Goal: Information Seeking & Learning: Check status

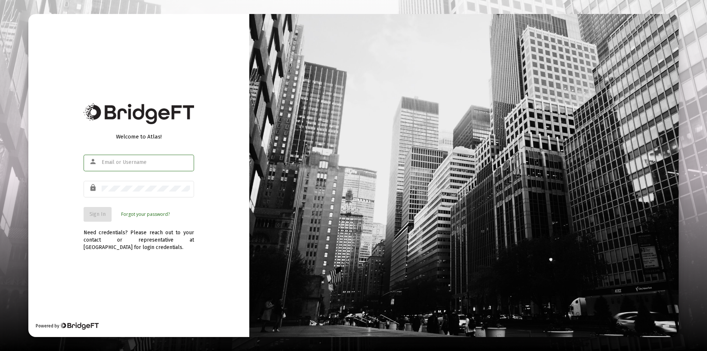
type input "[PERSON_NAME][EMAIL_ADDRESS][DOMAIN_NAME]"
drag, startPoint x: 184, startPoint y: 253, endPoint x: 175, endPoint y: 252, distance: 9.3
click at [183, 253] on div "Welcome to Atlas! person [PERSON_NAME][EMAIL_ADDRESS][DOMAIN_NAME] lock Sign In…" at bounding box center [138, 175] width 221 height 323
click at [103, 215] on span "Sign In" at bounding box center [97, 214] width 16 height 6
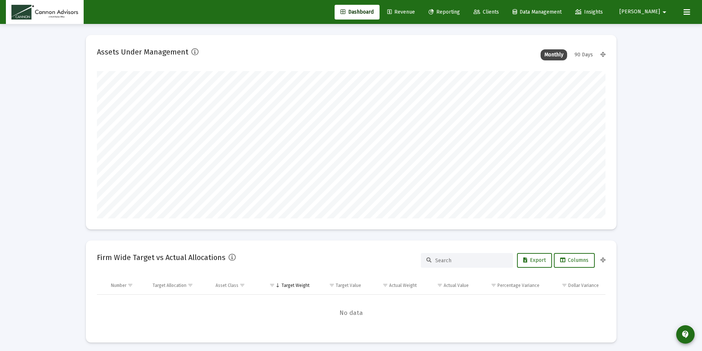
scroll to position [147, 508]
type input "[DATE]"
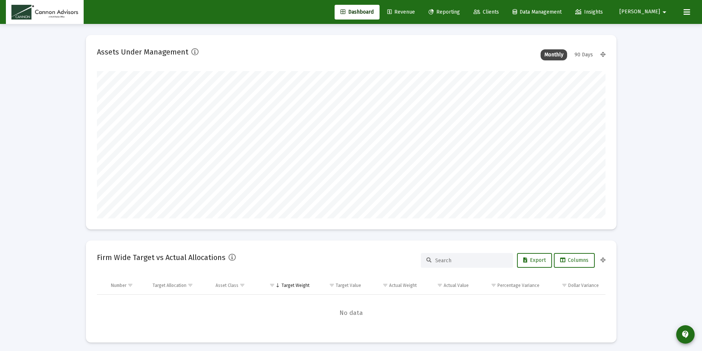
click at [588, 53] on div "90 Days" at bounding box center [583, 54] width 26 height 11
click at [555, 53] on div "Monthly" at bounding box center [553, 54] width 27 height 11
click at [415, 9] on span "Revenue" at bounding box center [401, 12] width 28 height 6
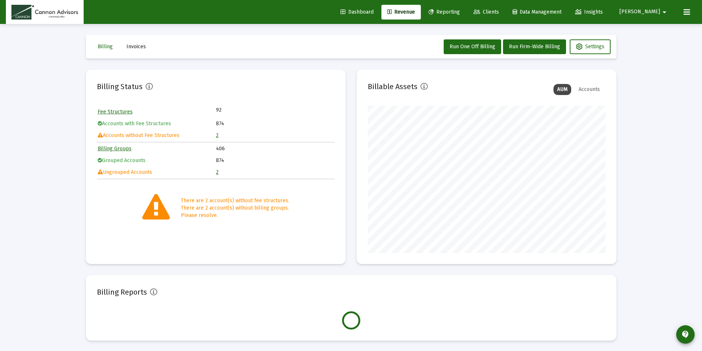
scroll to position [147, 238]
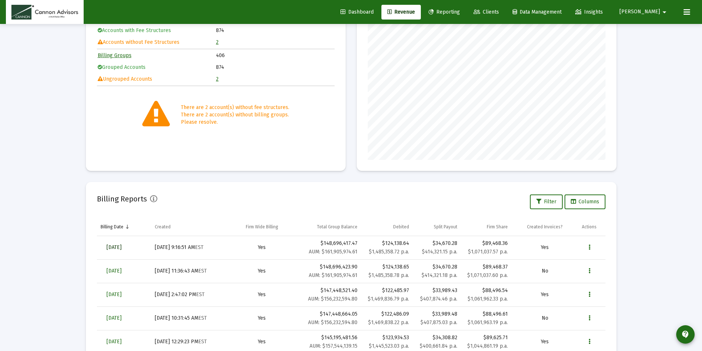
click at [122, 247] on span "[DATE]" at bounding box center [113, 247] width 15 height 6
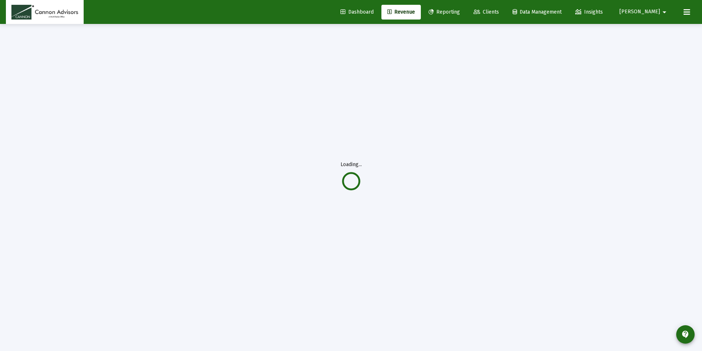
scroll to position [24, 0]
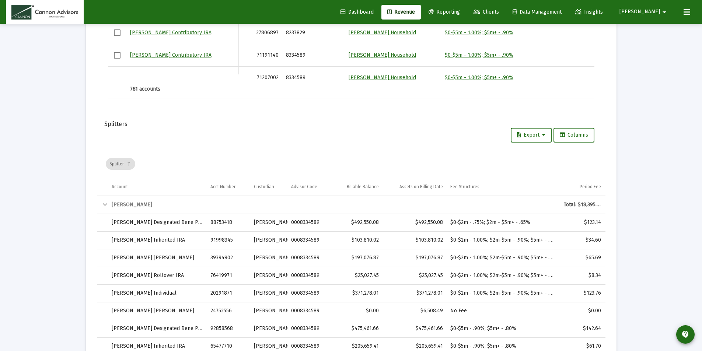
scroll to position [981, 0]
click at [104, 204] on div "Collapse" at bounding box center [105, 203] width 9 height 9
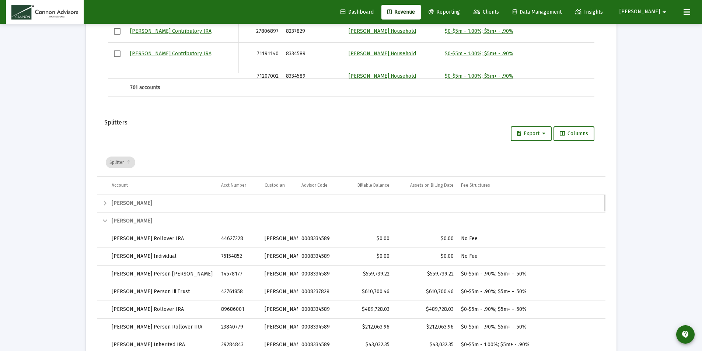
click at [103, 221] on div "Collapse" at bounding box center [105, 221] width 9 height 9
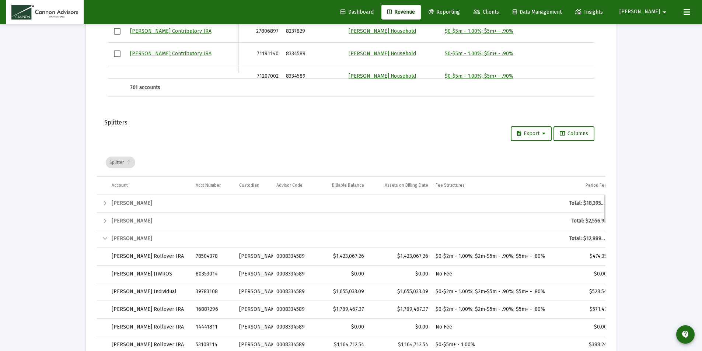
click at [103, 238] on div "Collapse" at bounding box center [105, 238] width 9 height 9
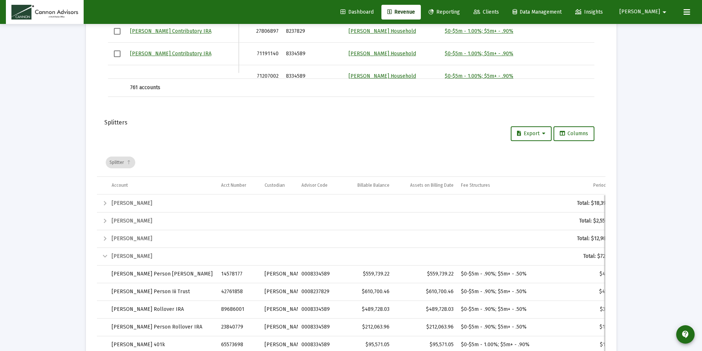
click at [105, 258] on div "Collapse" at bounding box center [105, 256] width 9 height 9
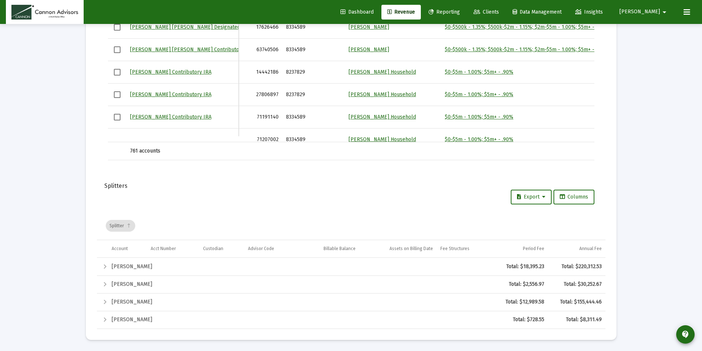
scroll to position [918, 0]
